Goal: Information Seeking & Learning: Understand process/instructions

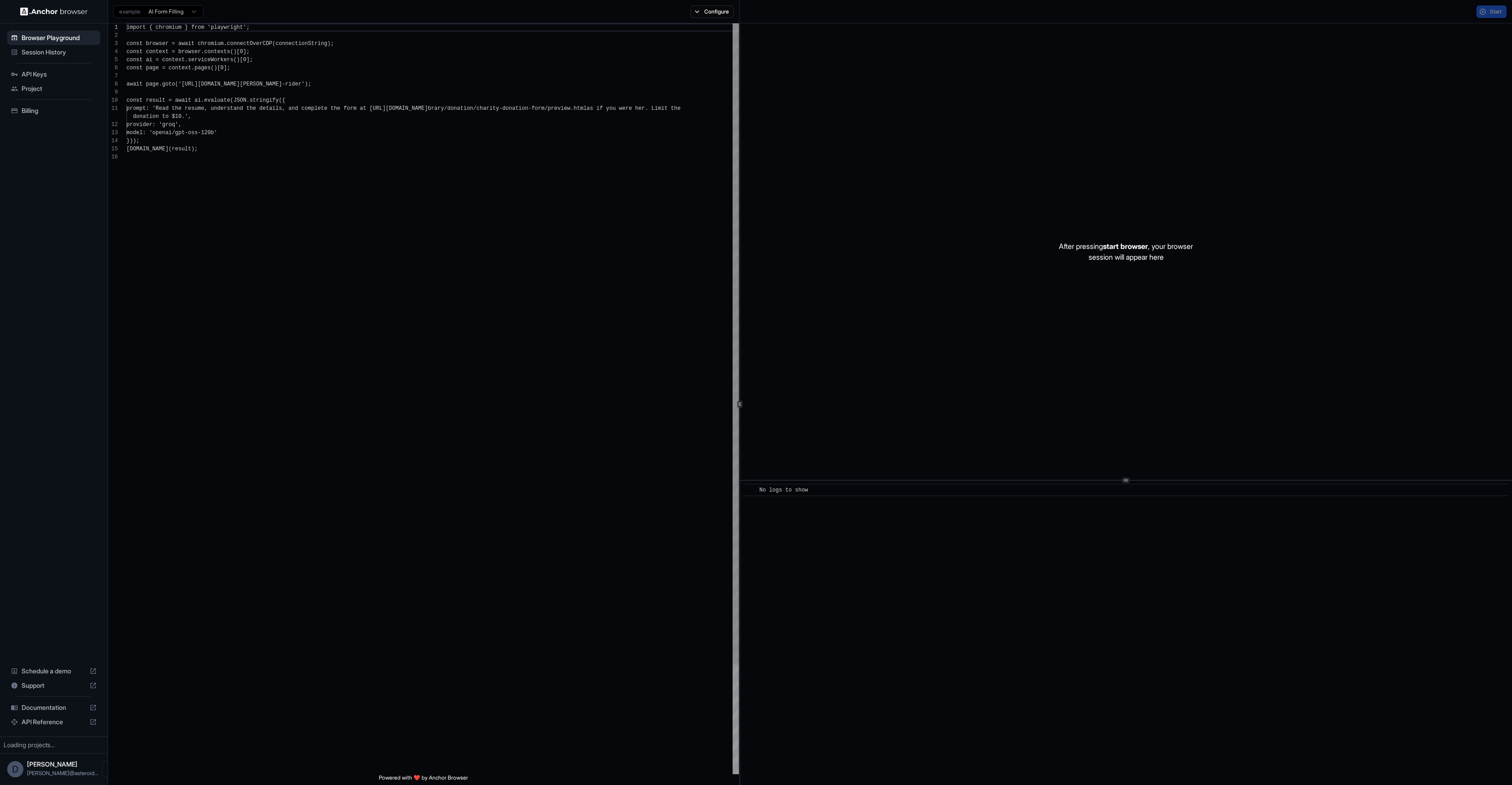
scroll to position [81, 0]
click at [53, 52] on span "Session History" at bounding box center [59, 52] width 75 height 9
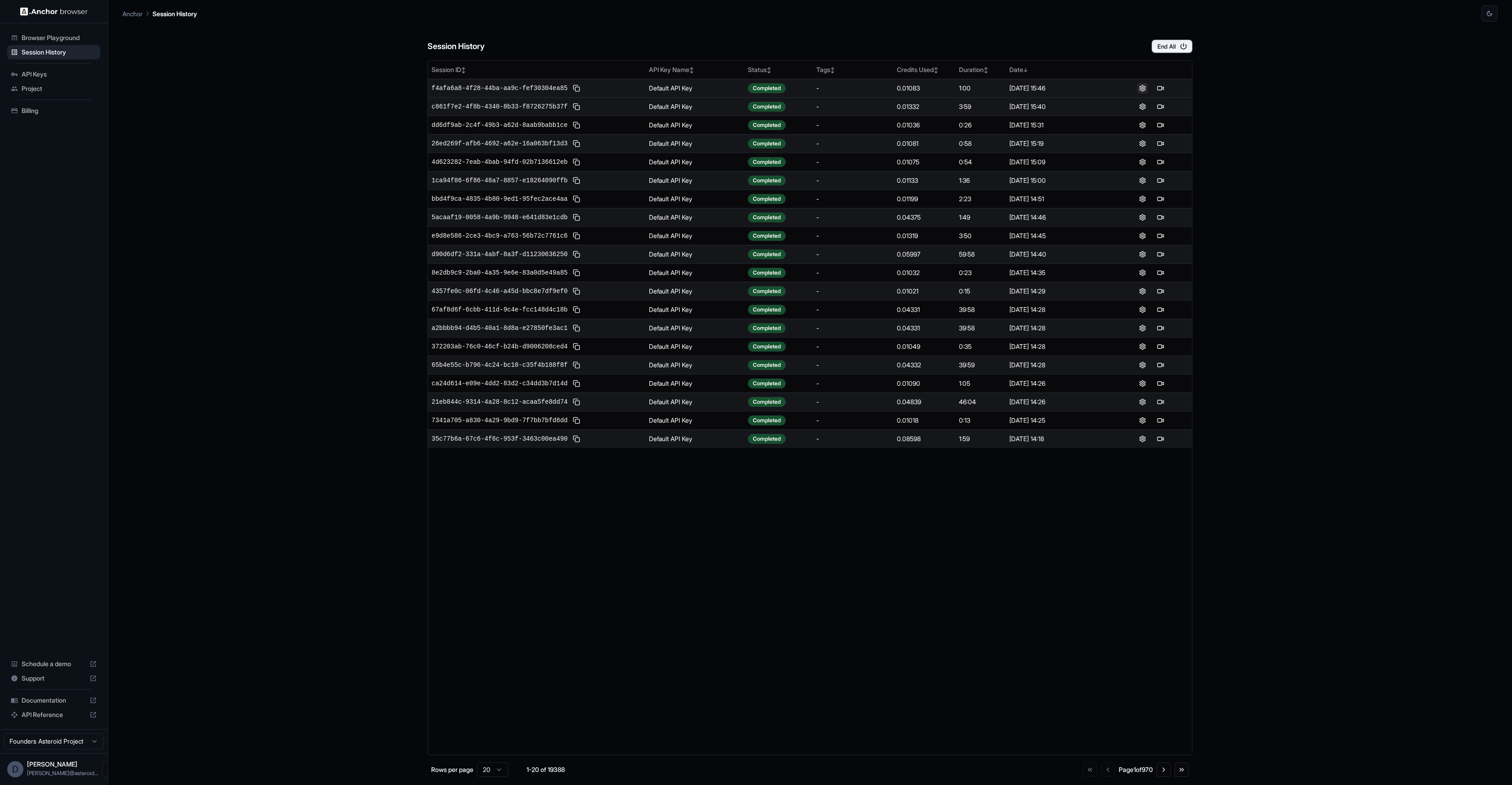
click at [1143, 89] on button at bounding box center [1142, 88] width 11 height 11
click at [1160, 88] on button at bounding box center [1160, 88] width 11 height 11
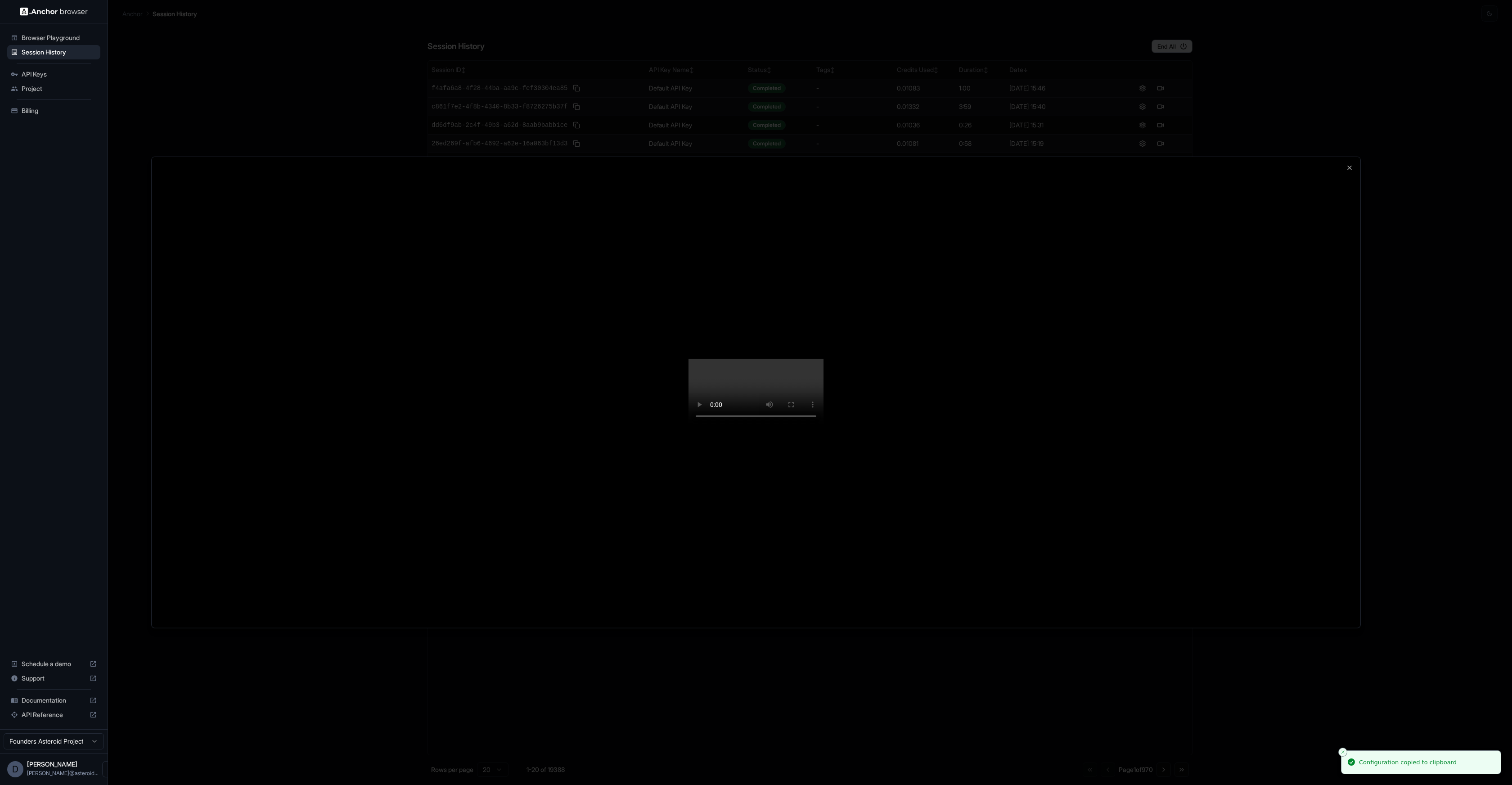
click at [824, 359] on video at bounding box center [756, 392] width 135 height 68
click at [1169, 157] on div at bounding box center [755, 393] width 1209 height 471
click at [1186, 276] on div at bounding box center [755, 393] width 1209 height 471
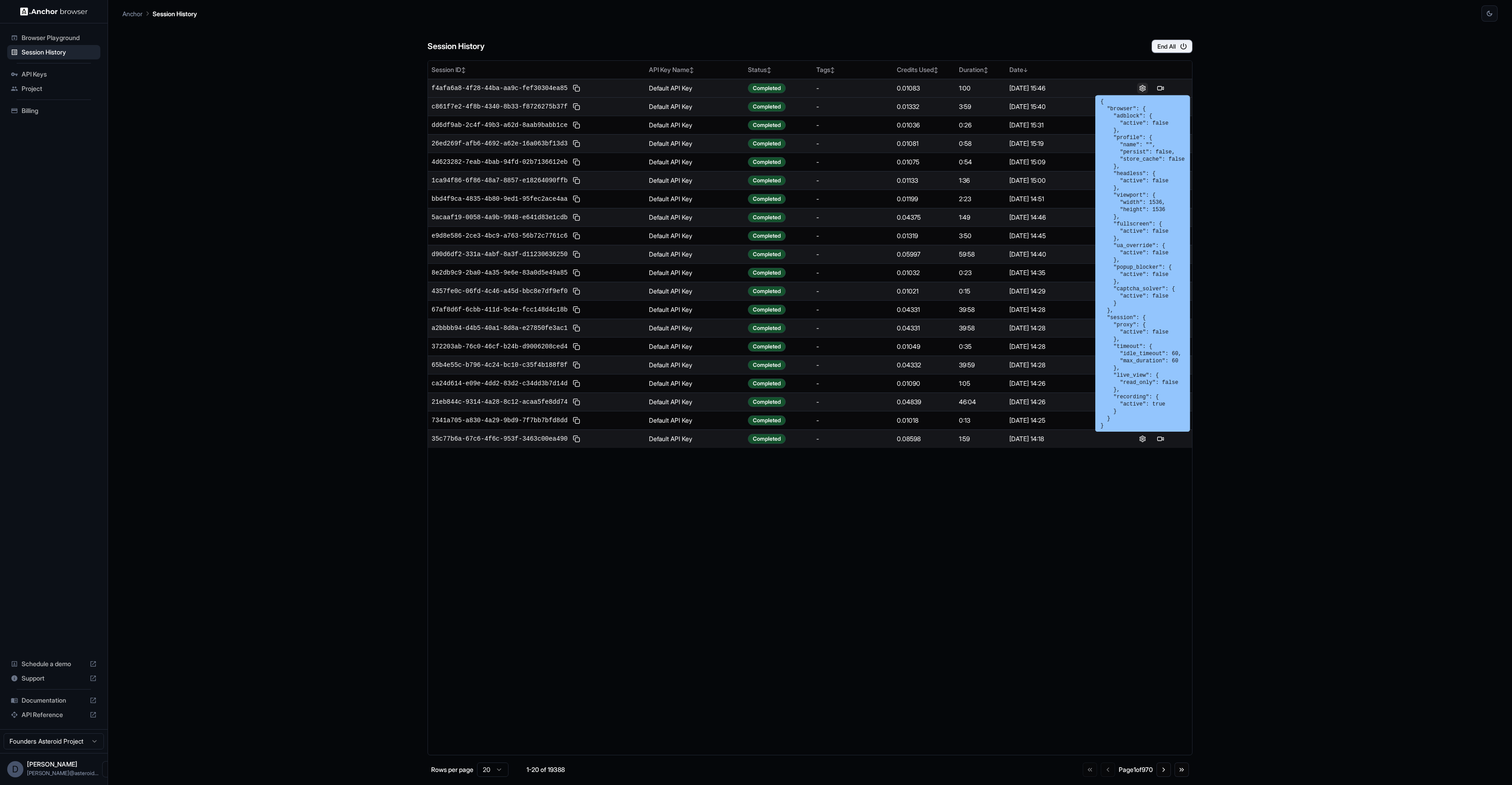
click at [1141, 86] on button at bounding box center [1142, 88] width 11 height 11
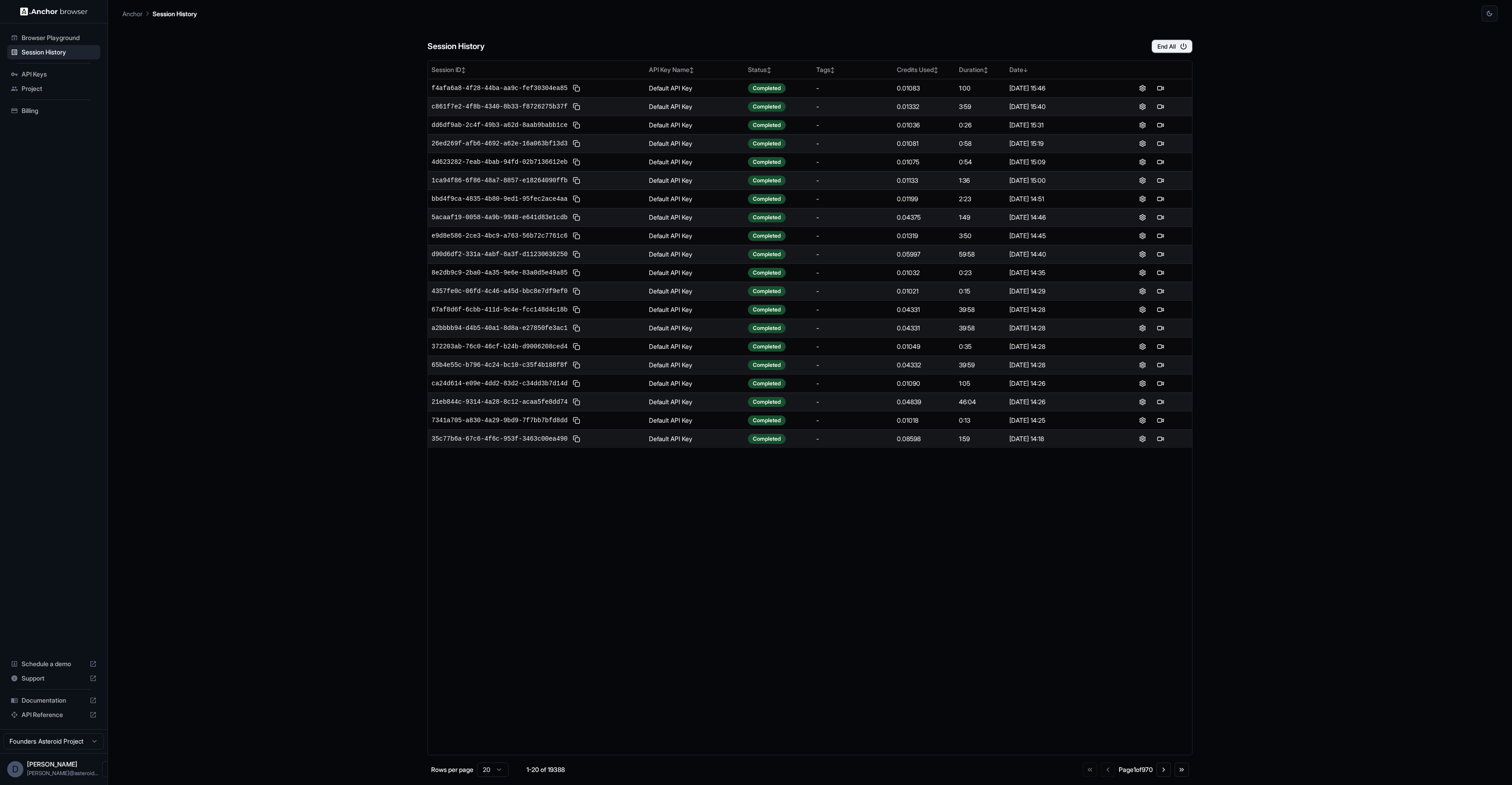
click at [1160, 57] on div "Session History End All Session ID ↕ API Key Name ↕ Status ↕ Tags ↕ Credits Use…" at bounding box center [809, 403] width 765 height 763
click at [1159, 91] on button at bounding box center [1160, 88] width 11 height 11
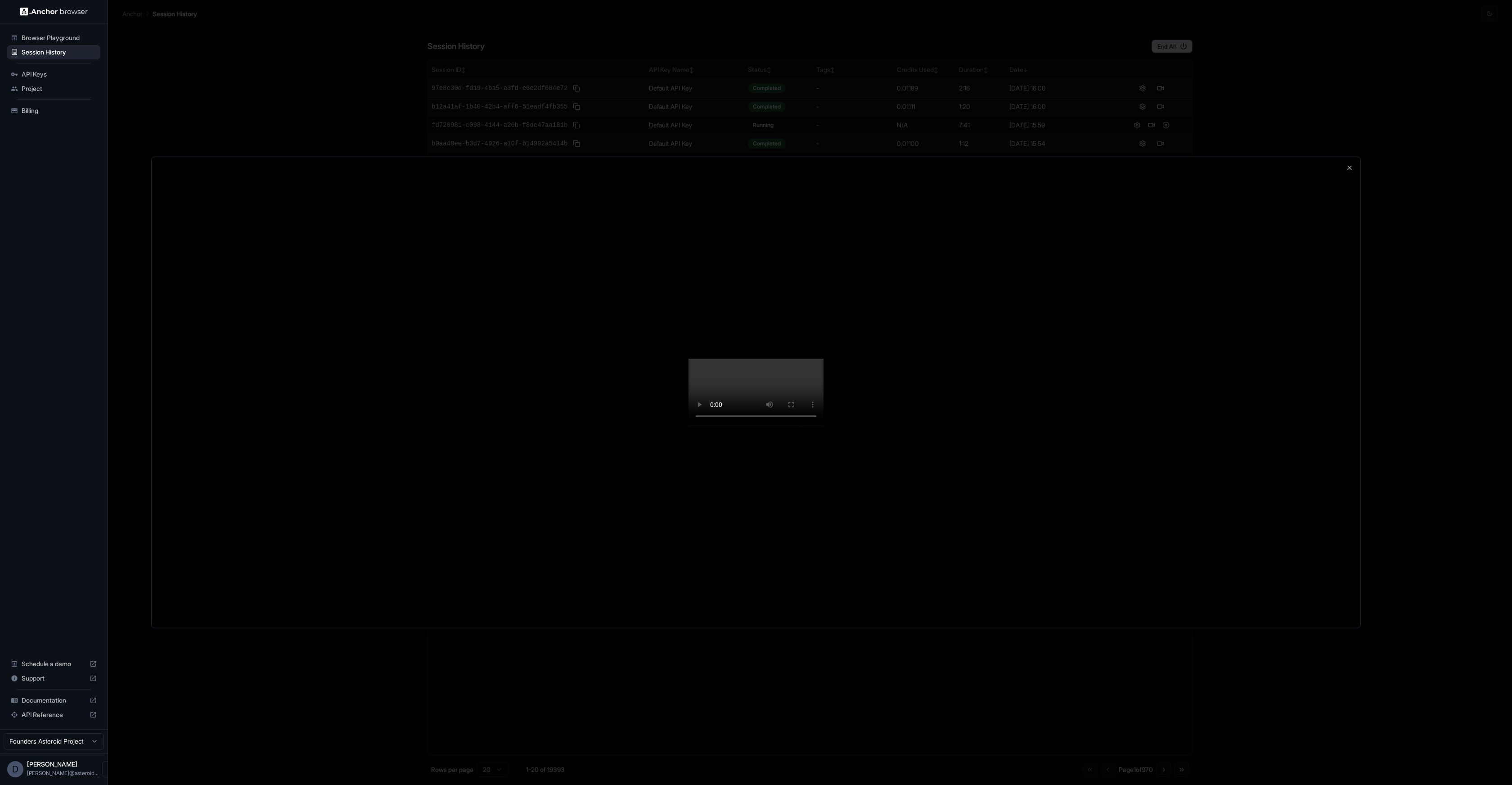
click at [1392, 66] on div at bounding box center [756, 392] width 1512 height 785
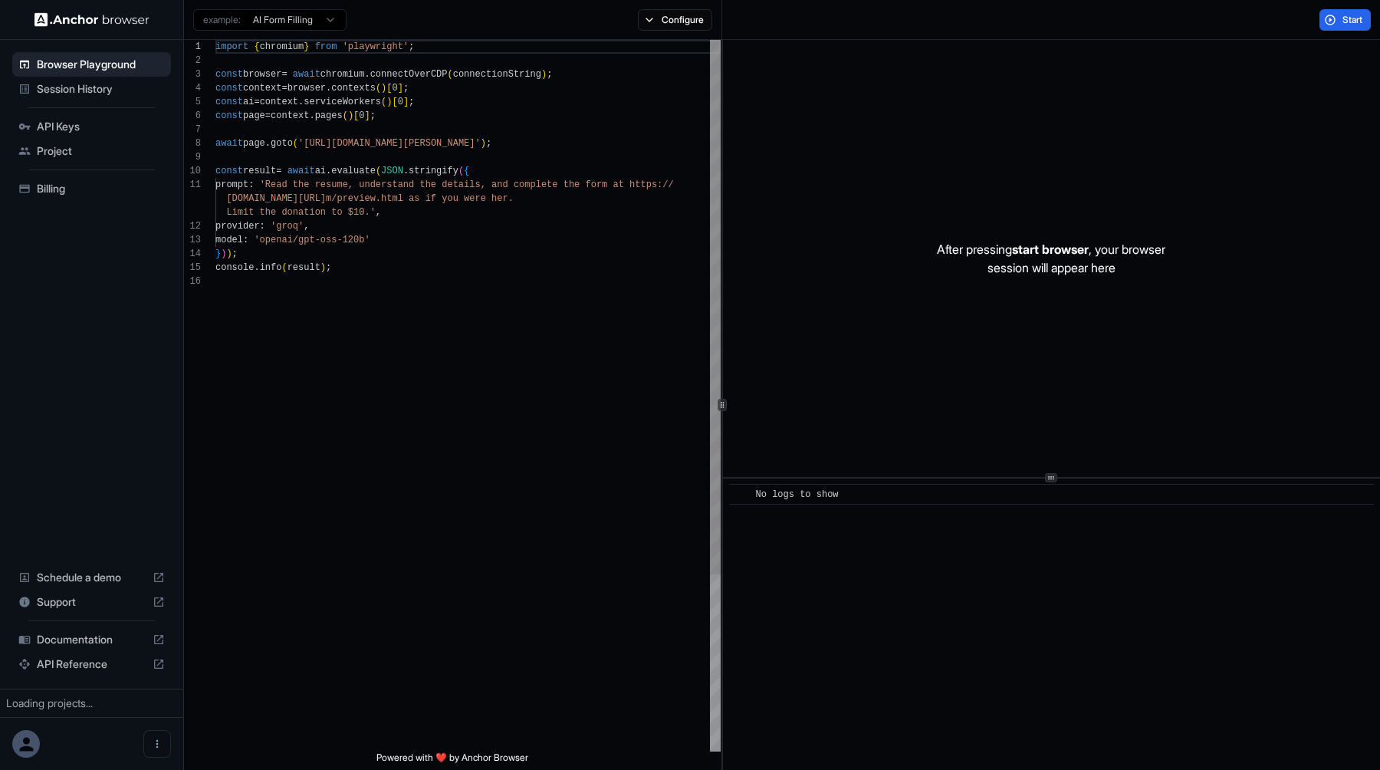
scroll to position [138, 0]
click at [64, 616] on div "Documentation" at bounding box center [91, 625] width 159 height 25
click at [378, 182] on div "import { chromium } from 'playwright' ; const browser = await chromium . connec…" at bounding box center [467, 513] width 505 height 946
type textarea "**********"
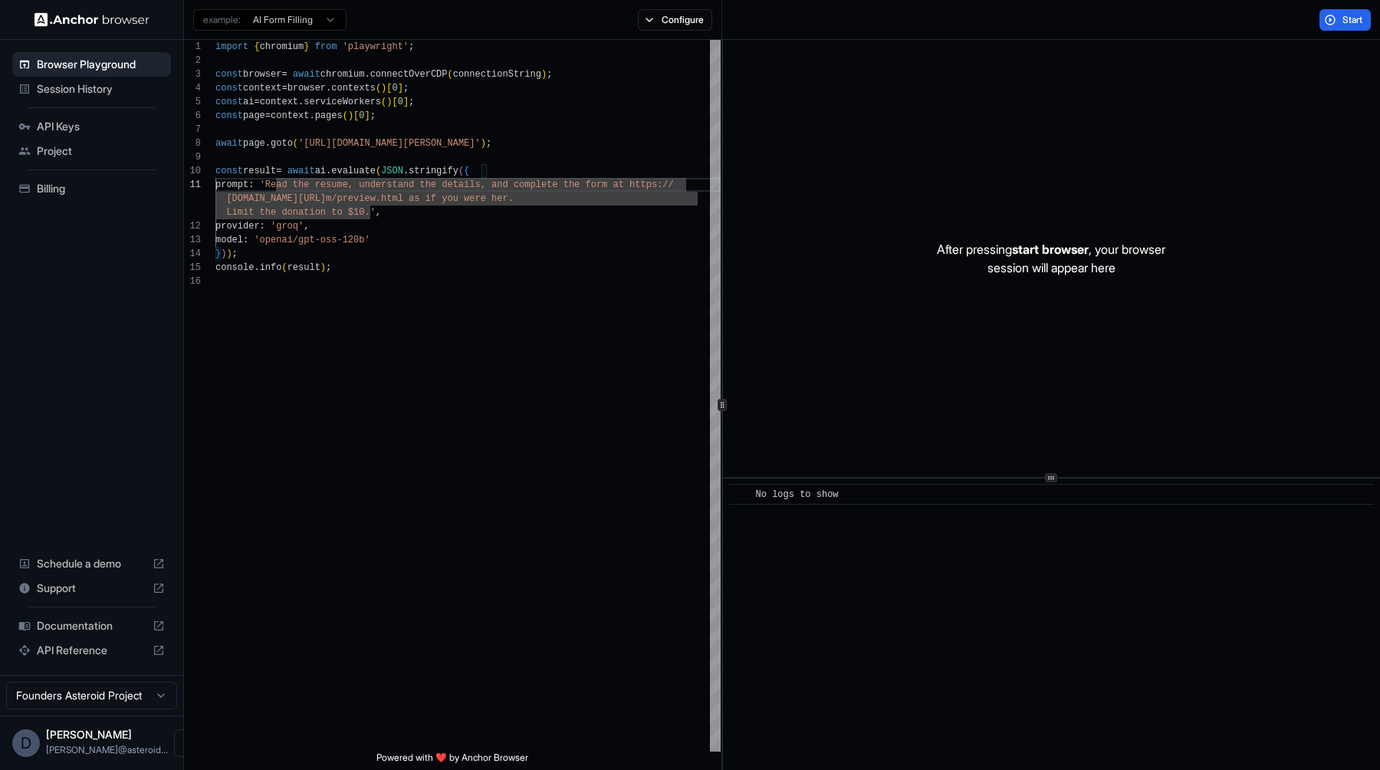
click at [41, 97] on div "Session History" at bounding box center [91, 89] width 159 height 25
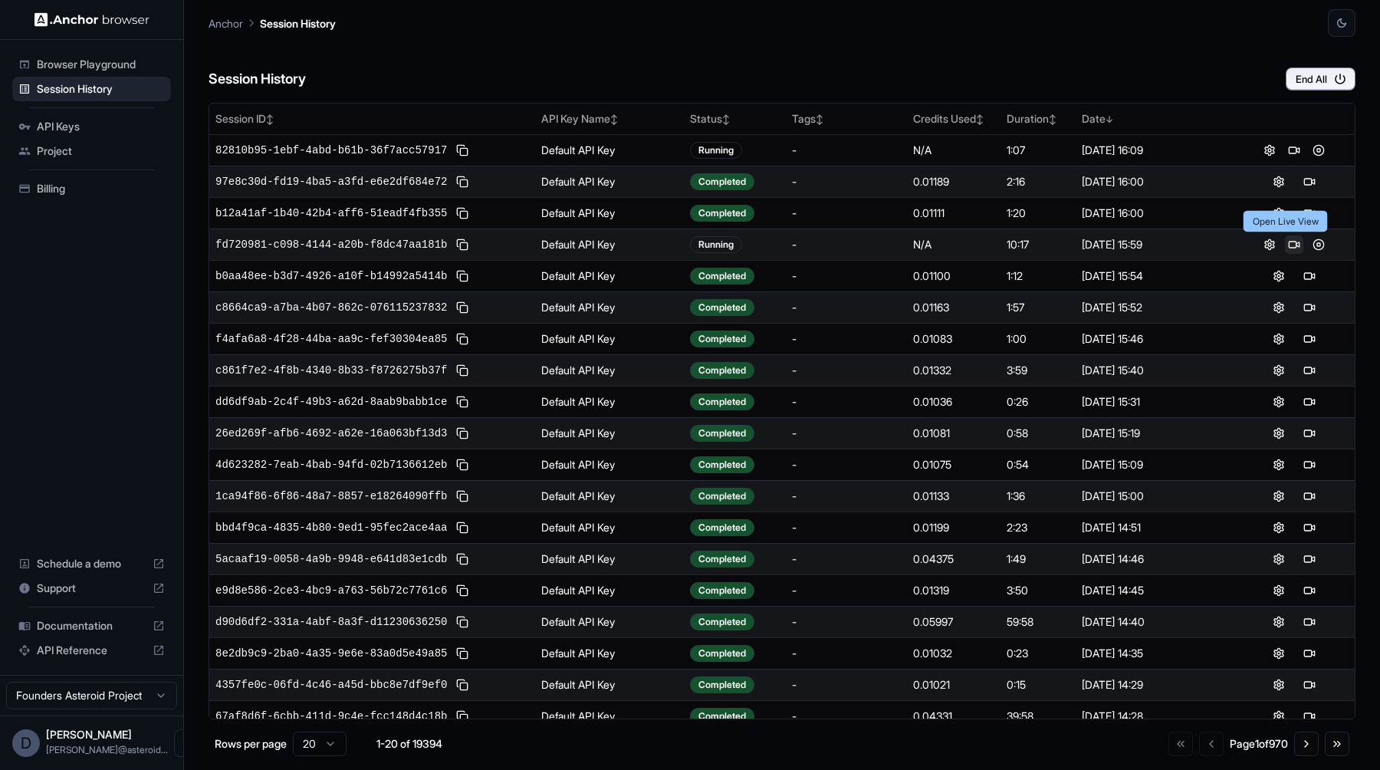
click at [1286, 245] on button at bounding box center [1294, 244] width 18 height 18
